Goal: Information Seeking & Learning: Learn about a topic

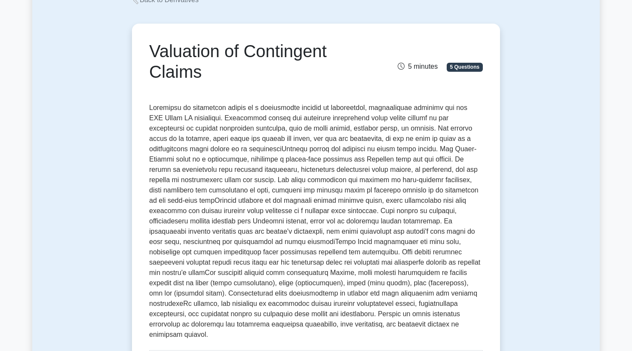
scroll to position [61, 0]
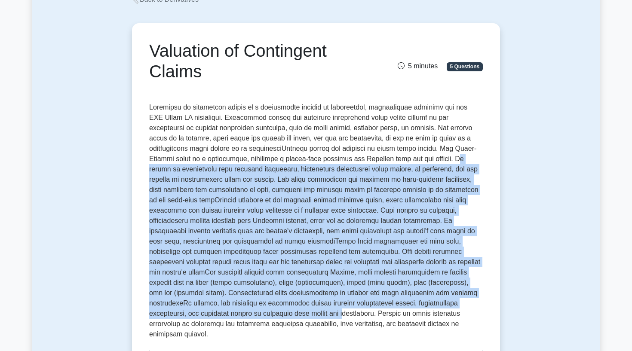
drag, startPoint x: 356, startPoint y: 159, endPoint x: 403, endPoint y: 301, distance: 149.5
click at [403, 301] on p at bounding box center [315, 222] width 333 height 241
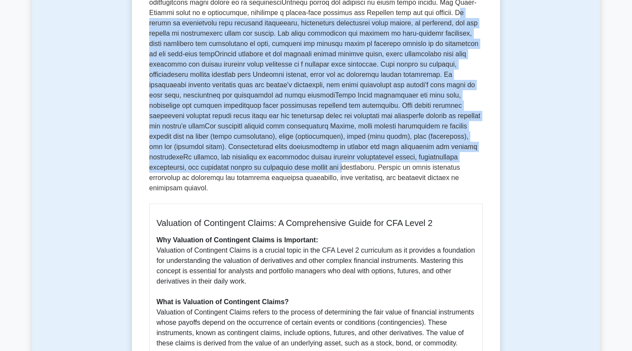
scroll to position [207, 0]
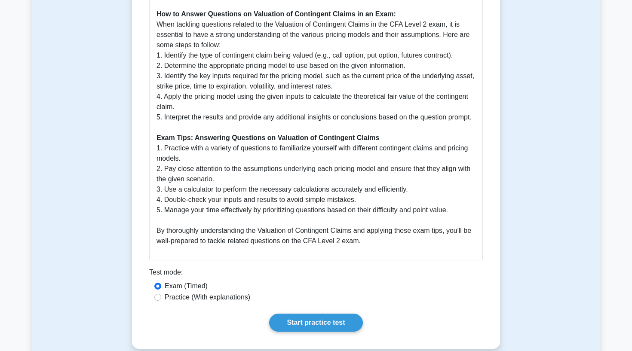
scroll to position [631, 0]
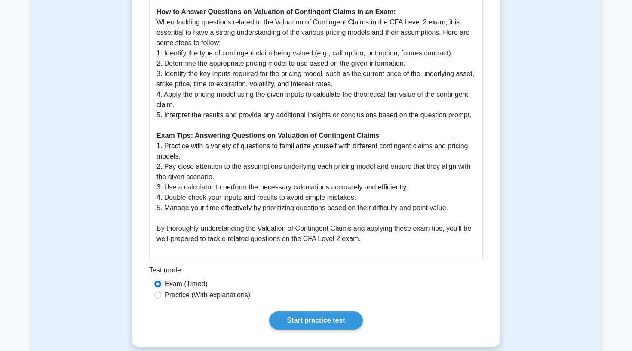
drag, startPoint x: 322, startPoint y: 310, endPoint x: 322, endPoint y: 282, distance: 27.9
click at [157, 292] on input "Practice (With explanations)" at bounding box center [157, 295] width 7 height 7
radio input "true"
click at [306, 312] on link "Start practice test" at bounding box center [315, 321] width 93 height 18
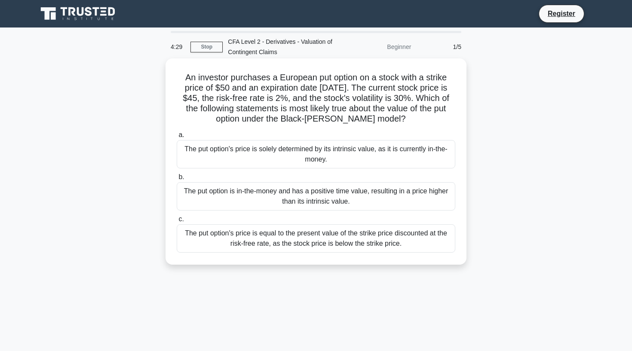
click at [320, 211] on div "a. The put option's price is solely determined by its intrinsic value, as it is…" at bounding box center [315, 191] width 289 height 126
click at [335, 189] on div "The put option is in-the-money and has a positive time value, resulting in a pr…" at bounding box center [316, 196] width 278 height 28
click at [177, 180] on input "b. The put option is in-the-money and has a positive time value, resulting in a…" at bounding box center [177, 177] width 0 height 6
